Goal: Information Seeking & Learning: Learn about a topic

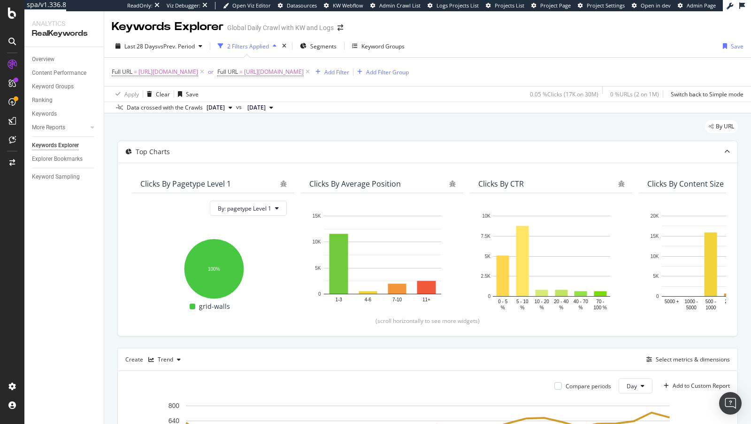
scroll to position [229, 0]
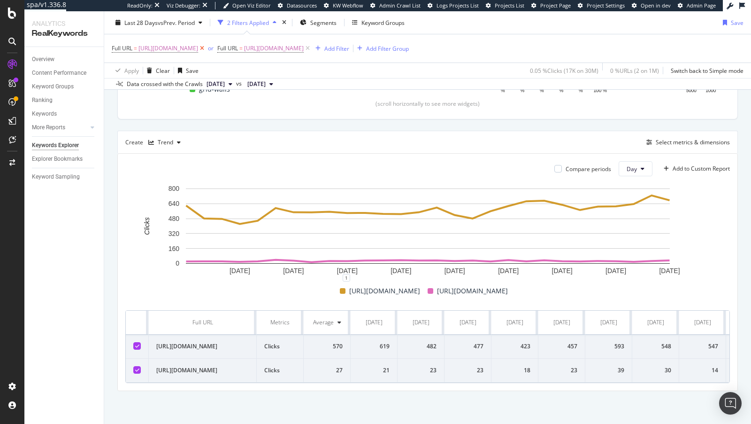
click at [206, 47] on icon at bounding box center [202, 48] width 8 height 9
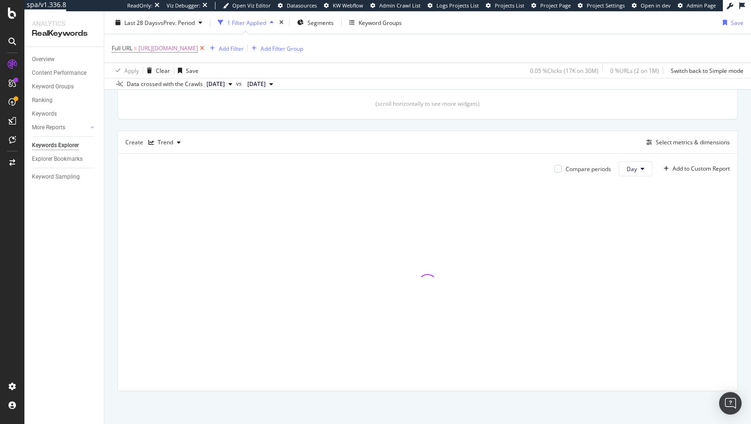
scroll to position [215, 0]
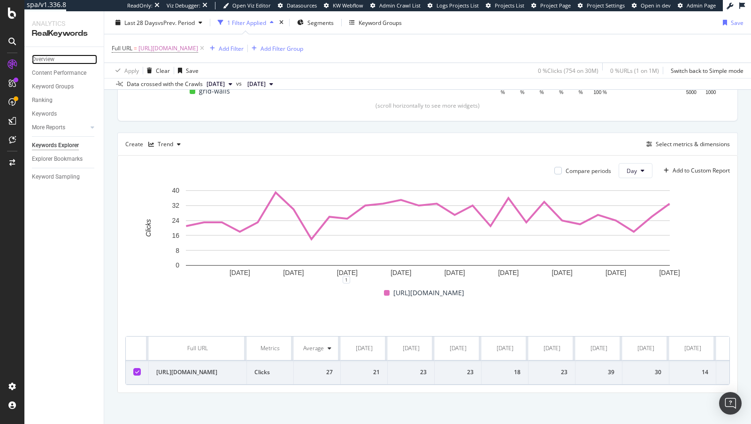
drag, startPoint x: 50, startPoint y: 62, endPoint x: 95, endPoint y: 64, distance: 45.6
click at [49, 62] on div "Overview" at bounding box center [43, 59] width 23 height 10
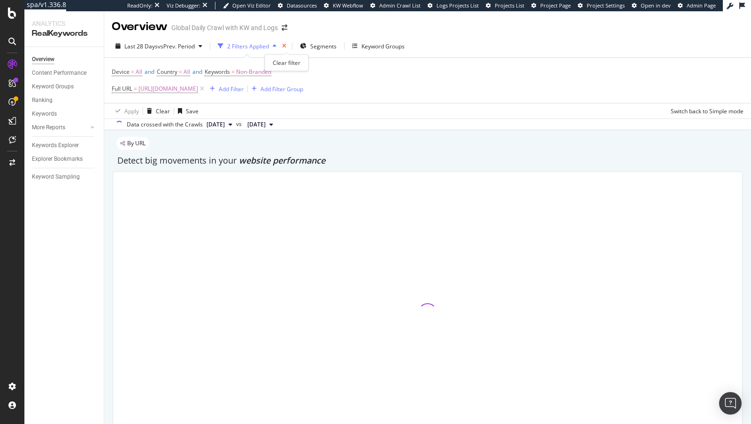
click at [285, 47] on icon "times" at bounding box center [284, 46] width 4 height 6
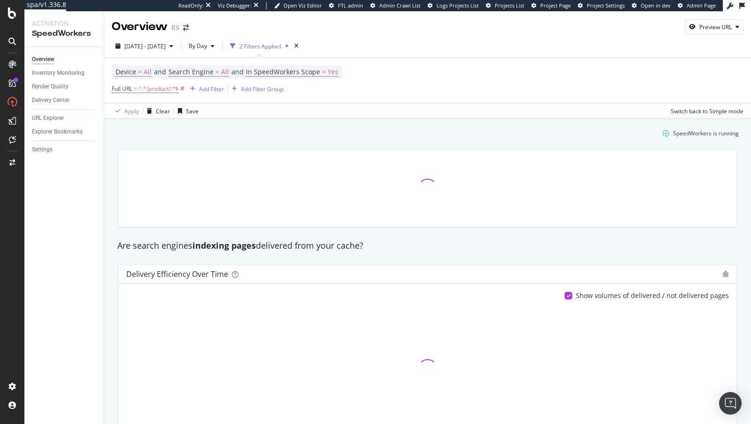
click at [184, 87] on icon at bounding box center [182, 88] width 8 height 9
click at [45, 54] on div "Overview" at bounding box center [43, 59] width 23 height 10
click at [37, 59] on div "Overview" at bounding box center [43, 59] width 23 height 10
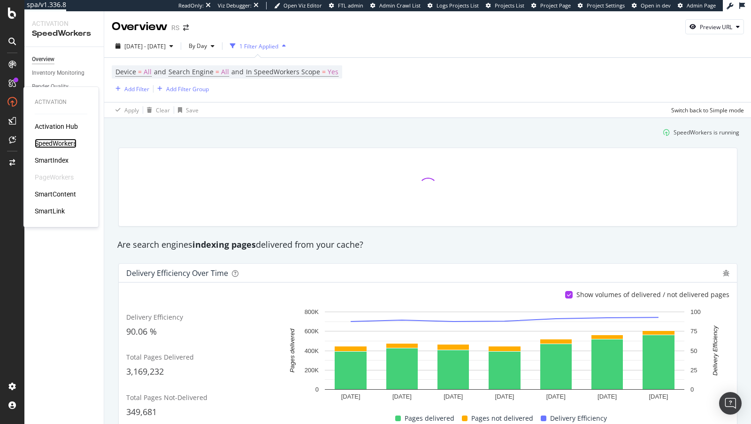
click at [59, 140] on div "SpeedWorkers" at bounding box center [56, 143] width 42 height 9
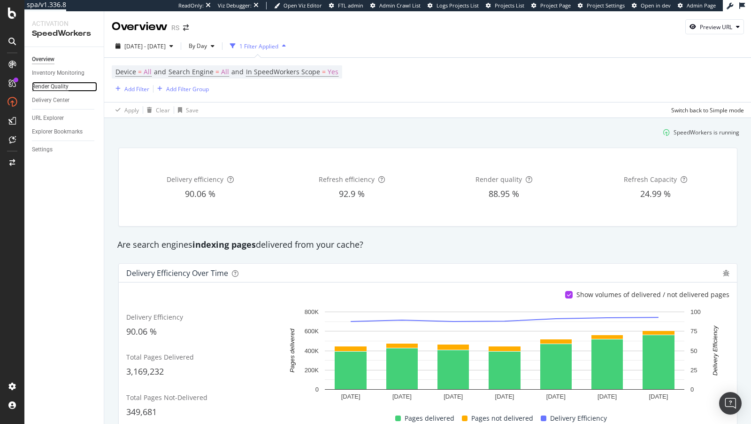
click at [50, 87] on div "Render Quality" at bounding box center [50, 87] width 37 height 10
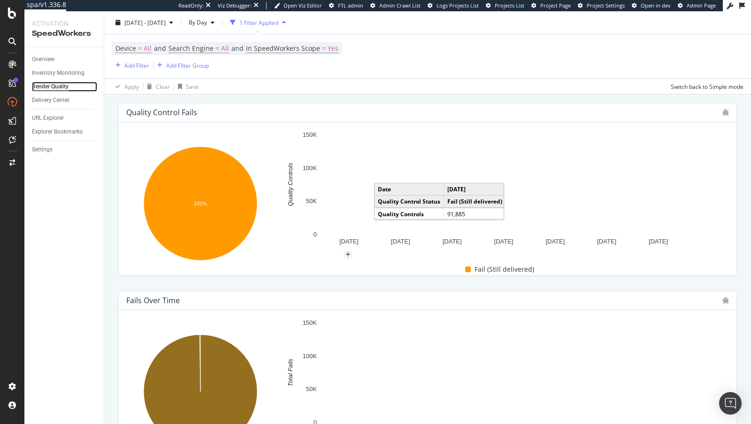
scroll to position [203, 0]
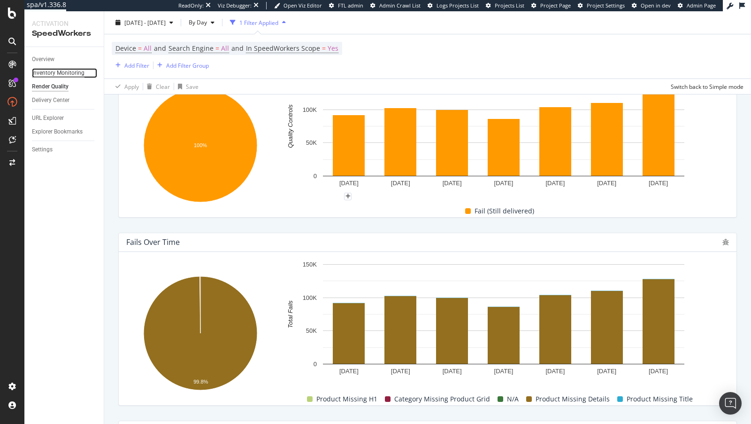
click at [55, 75] on div "Inventory Monitoring" at bounding box center [58, 73] width 53 height 10
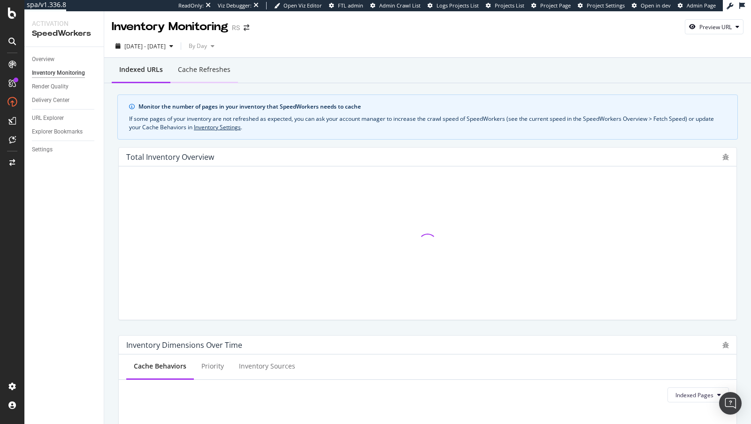
click at [211, 66] on div "Cache refreshes" at bounding box center [204, 69] width 53 height 9
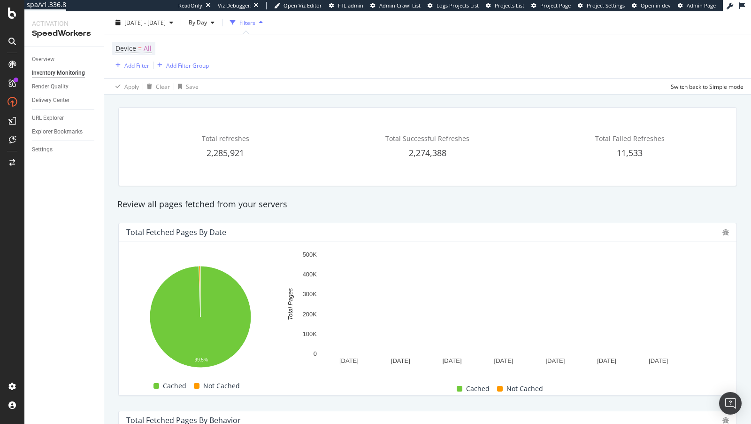
scroll to position [10, 0]
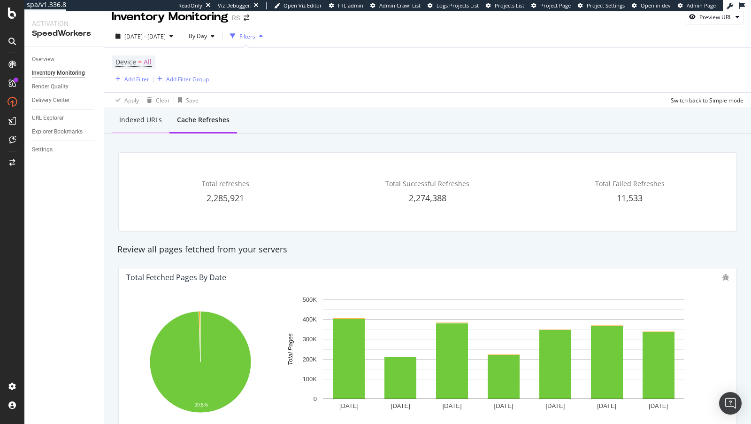
click at [138, 126] on div "Indexed URLs" at bounding box center [141, 121] width 58 height 26
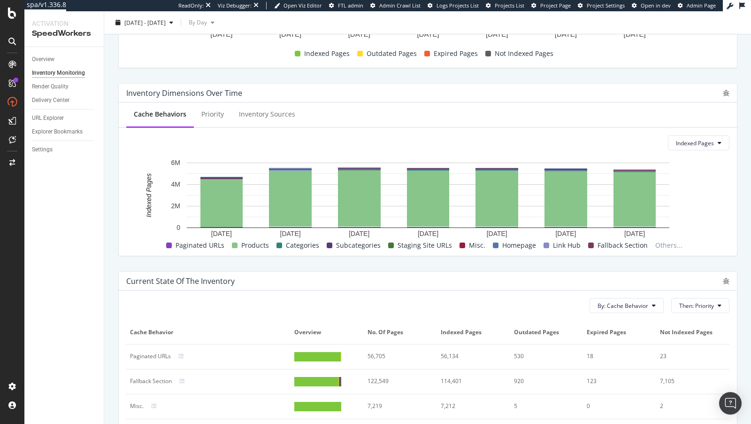
scroll to position [248, 0]
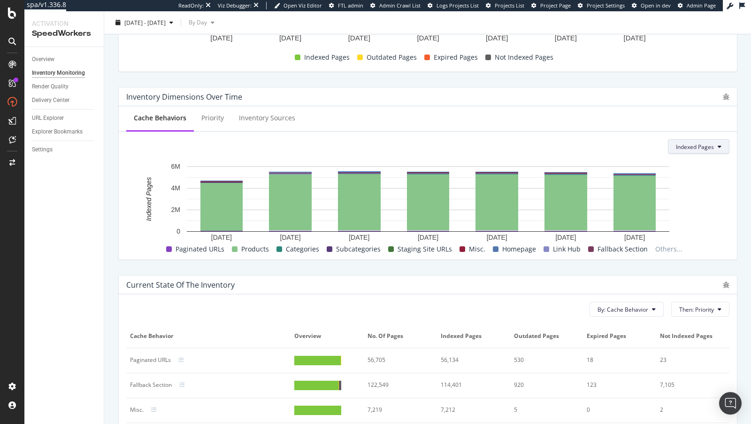
click at [690, 145] on span "Indexed Pages" at bounding box center [695, 147] width 38 height 8
click at [678, 219] on span "Not Indexed Pages" at bounding box center [701, 216] width 49 height 8
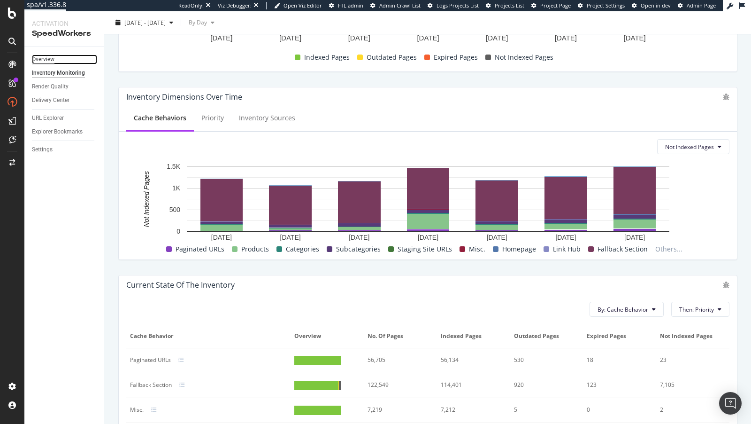
click at [44, 61] on div "Overview" at bounding box center [43, 59] width 23 height 10
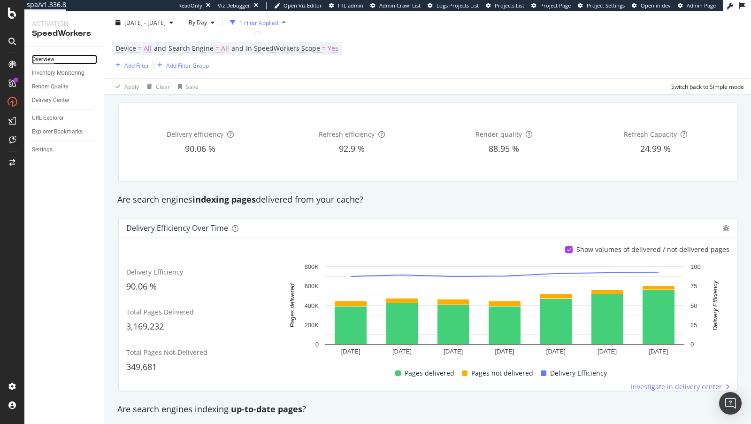
scroll to position [43, 0]
